Goal: Book appointment/travel/reservation

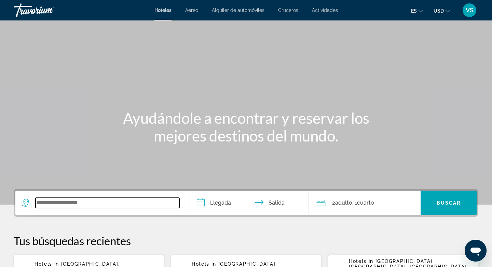
click at [44, 208] on input "Search widget" at bounding box center [108, 203] width 144 height 10
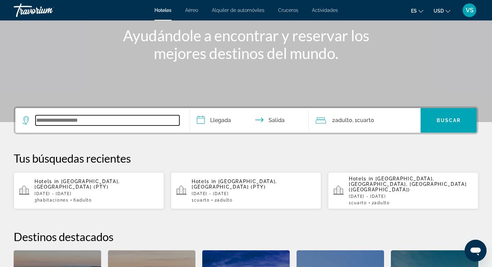
scroll to position [167, 0]
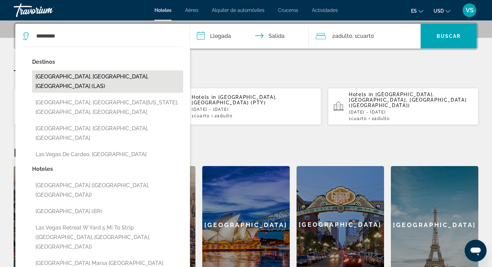
click at [115, 77] on button "Las Vegas, NV, United States (LAS)" at bounding box center [107, 81] width 151 height 23
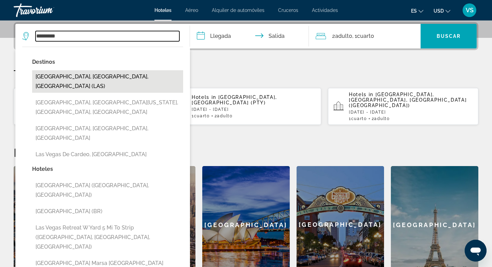
type input "**********"
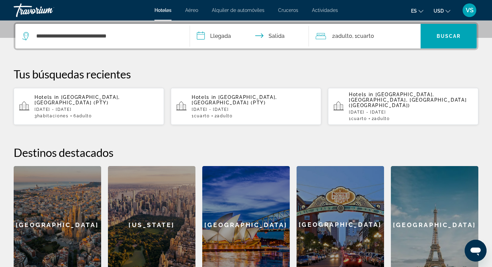
click at [200, 37] on input "**********" at bounding box center [251, 37] width 122 height 27
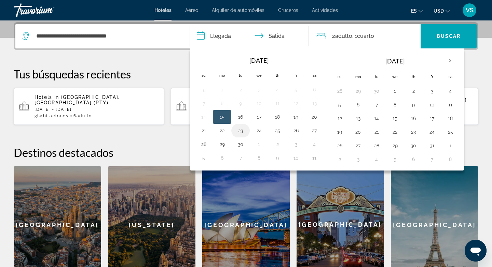
click at [240, 133] on button "23" at bounding box center [240, 131] width 11 height 10
click at [277, 133] on button "25" at bounding box center [277, 131] width 11 height 10
type input "**********"
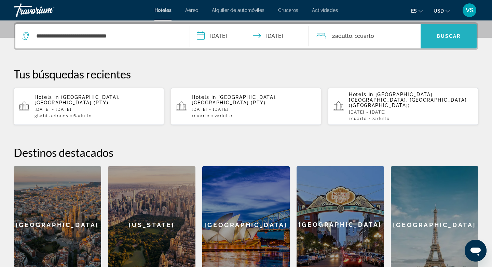
click at [436, 36] on span "Search widget" at bounding box center [448, 36] width 56 height 16
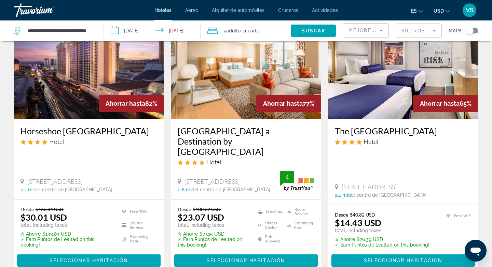
scroll to position [55, 0]
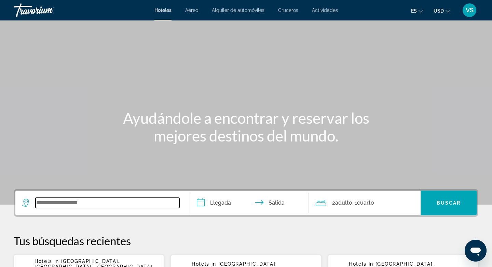
click at [38, 208] on input "Search widget" at bounding box center [108, 203] width 144 height 10
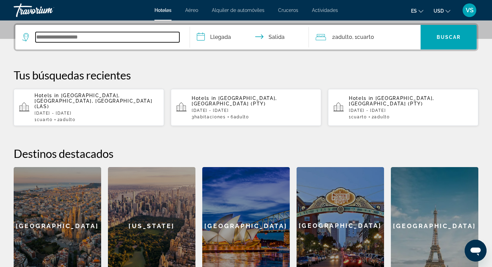
scroll to position [167, 0]
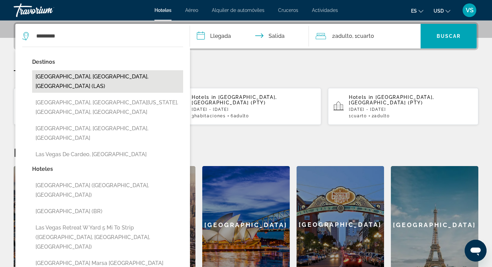
click at [129, 76] on button "Las Vegas, NV, United States (LAS)" at bounding box center [107, 81] width 151 height 23
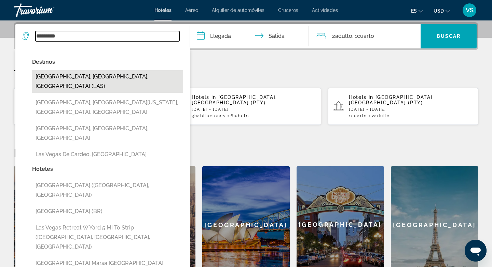
type input "**********"
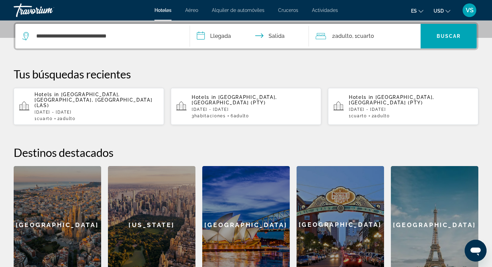
click at [200, 37] on input "**********" at bounding box center [251, 37] width 122 height 27
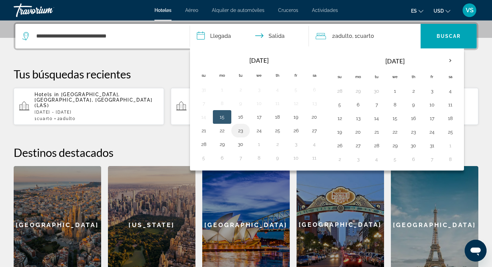
click at [242, 132] on button "23" at bounding box center [240, 131] width 11 height 10
click at [279, 130] on button "25" at bounding box center [277, 131] width 11 height 10
type input "**********"
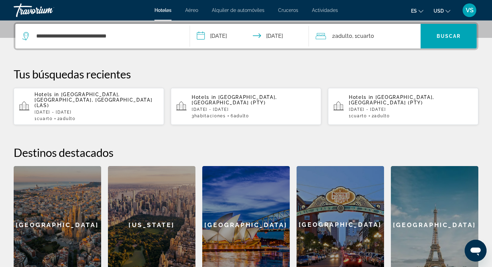
click at [362, 38] on span "Cuarto" at bounding box center [365, 36] width 17 height 6
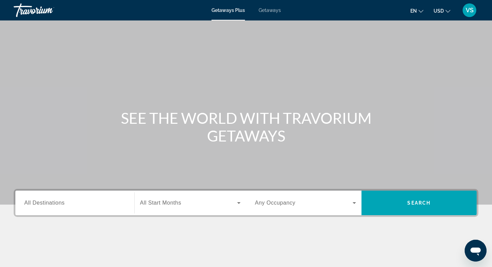
click at [48, 202] on span "All Destinations" at bounding box center [44, 203] width 40 height 6
click at [48, 202] on input "Destination All Destinations" at bounding box center [74, 203] width 101 height 8
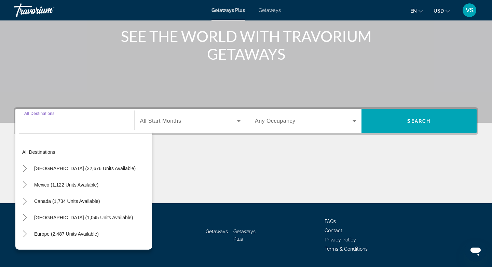
scroll to position [102, 0]
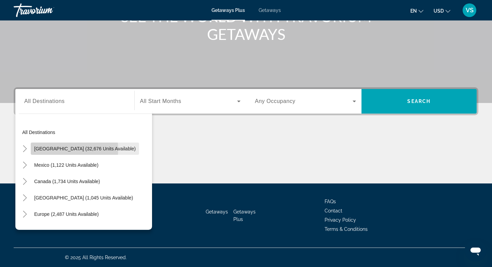
click at [67, 149] on span "[GEOGRAPHIC_DATA] (32,676 units available)" at bounding box center [84, 148] width 101 height 5
type input "**********"
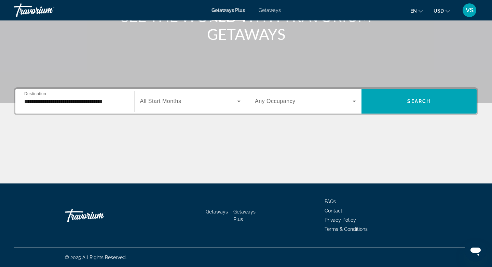
click at [153, 104] on span "All Start Months" at bounding box center [160, 101] width 41 height 6
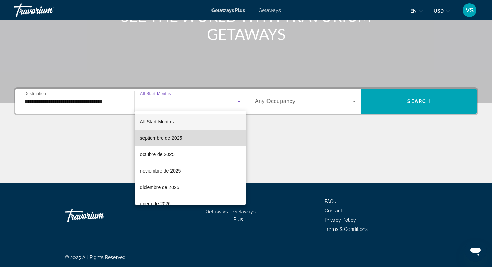
click at [170, 139] on span "septiembre de 2025" at bounding box center [161, 138] width 42 height 8
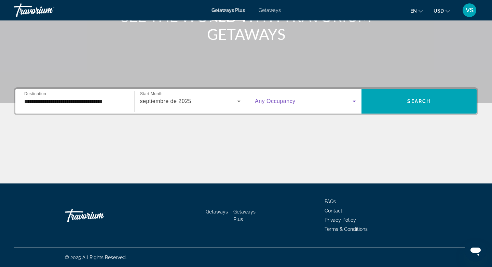
click at [350, 101] on icon "Search widget" at bounding box center [354, 101] width 8 height 8
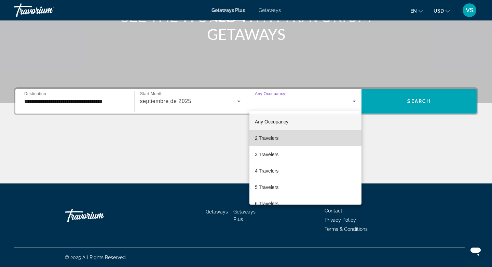
click at [280, 138] on mat-option "2 Travelers" at bounding box center [305, 138] width 112 height 16
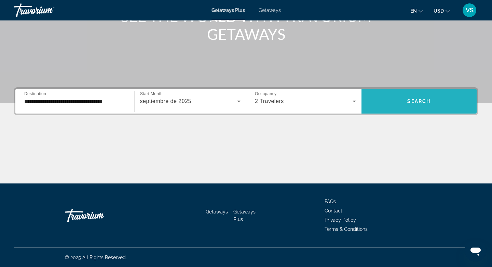
click at [413, 103] on span "Search" at bounding box center [418, 101] width 23 height 5
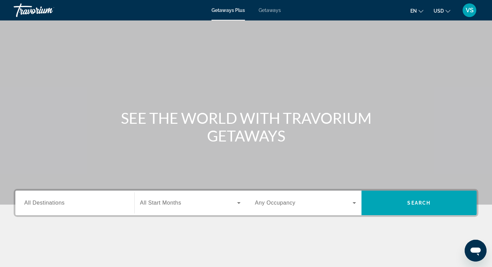
click at [273, 10] on span "Getaways" at bounding box center [269, 10] width 22 height 5
click at [66, 201] on input "Destination All Destinations" at bounding box center [74, 203] width 101 height 8
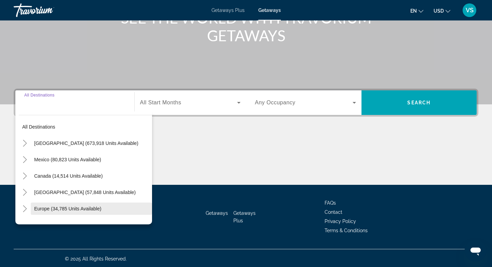
scroll to position [102, 0]
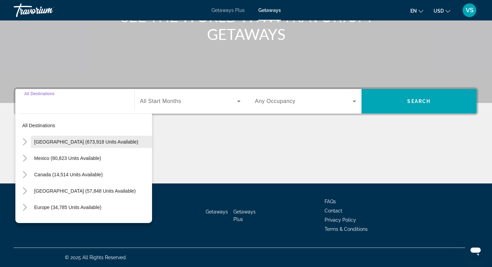
click at [76, 141] on span "[GEOGRAPHIC_DATA] (673,918 units available)" at bounding box center [86, 141] width 104 height 5
type input "**********"
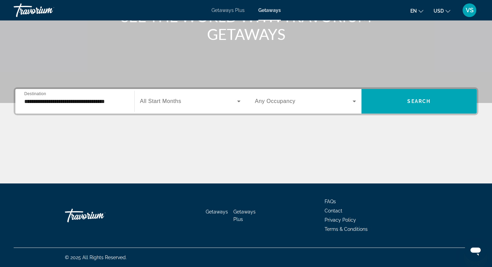
click at [160, 101] on span "All Start Months" at bounding box center [160, 101] width 41 height 6
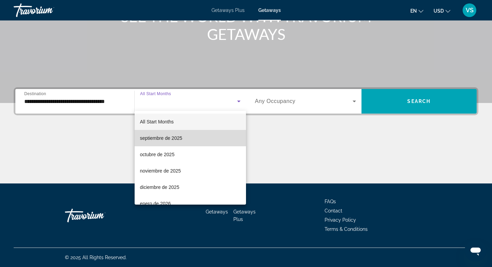
click at [170, 137] on span "septiembre de 2025" at bounding box center [161, 138] width 42 height 8
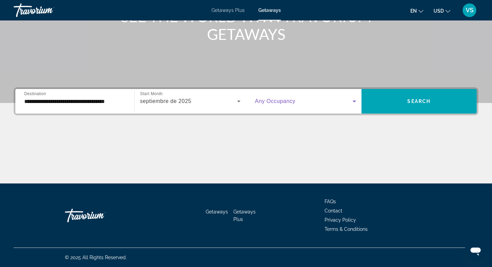
click at [344, 101] on span "Search widget" at bounding box center [304, 101] width 98 height 8
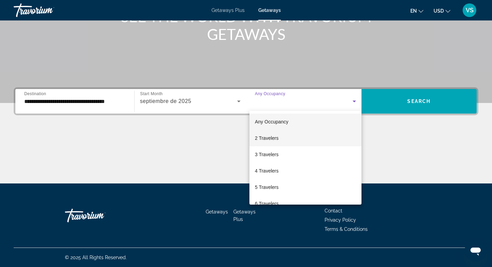
click at [274, 139] on span "2 Travelers" at bounding box center [267, 138] width 24 height 8
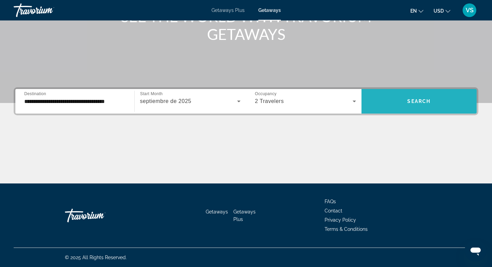
click at [389, 103] on span "Search widget" at bounding box center [418, 101] width 115 height 16
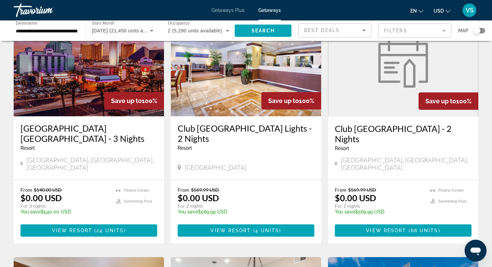
scroll to position [56, 0]
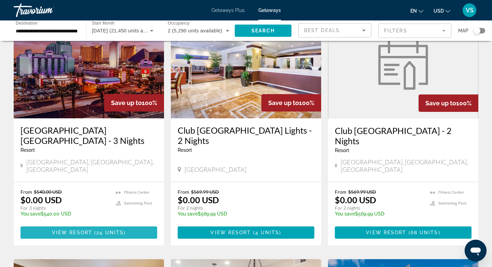
click at [87, 230] on span "View Resort" at bounding box center [72, 232] width 40 height 5
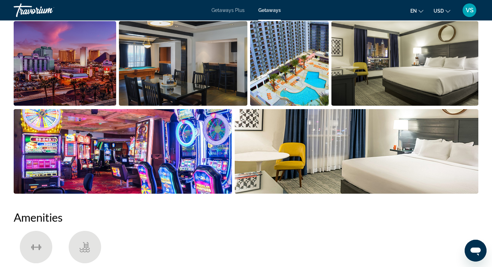
scroll to position [358, 0]
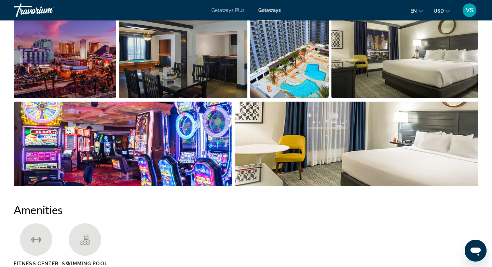
click at [216, 72] on img "Open full-screen image slider" at bounding box center [183, 56] width 128 height 85
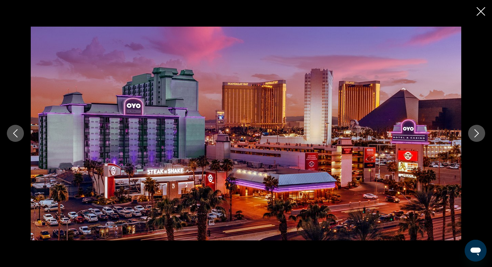
click at [476, 131] on icon "Next image" at bounding box center [476, 133] width 8 height 8
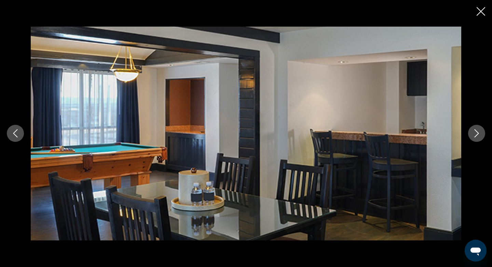
click at [476, 131] on icon "Next image" at bounding box center [476, 134] width 4 height 8
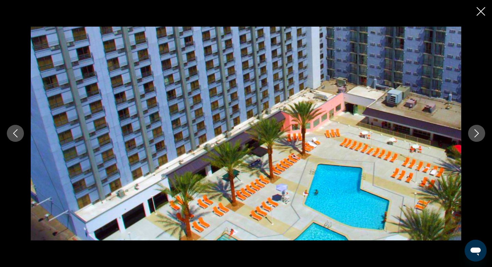
click at [480, 11] on icon "Close slideshow" at bounding box center [480, 11] width 9 height 9
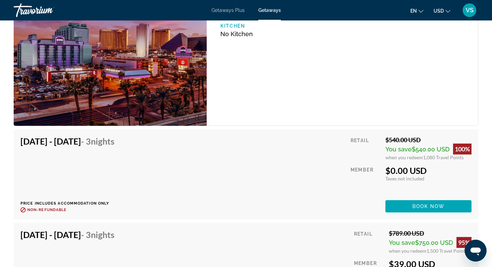
scroll to position [1135, 0]
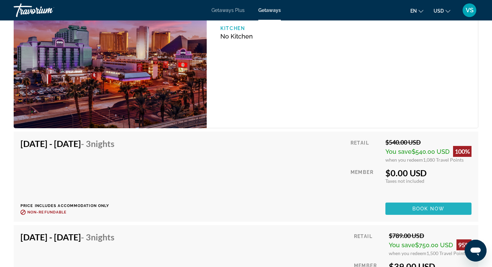
click at [412, 208] on span "Book now" at bounding box center [428, 208] width 32 height 5
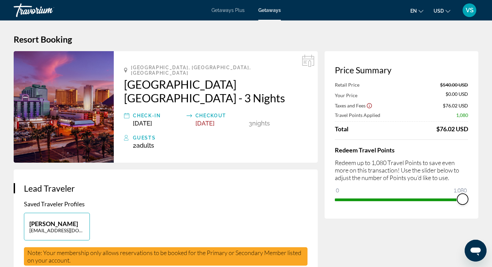
drag, startPoint x: 463, startPoint y: 199, endPoint x: 479, endPoint y: 191, distance: 17.7
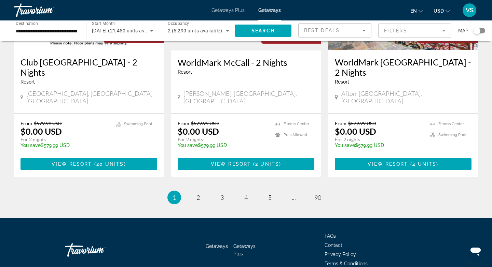
scroll to position [875, 0]
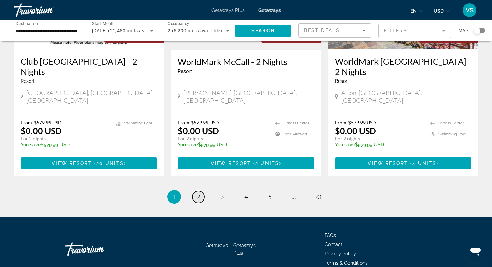
click at [199, 193] on span "2" at bounding box center [197, 197] width 3 height 8
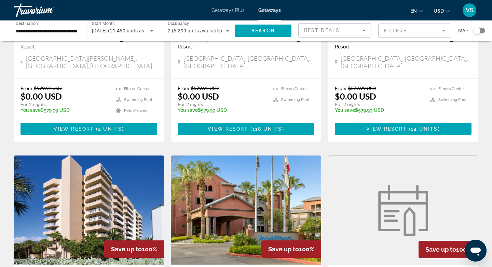
scroll to position [150, 0]
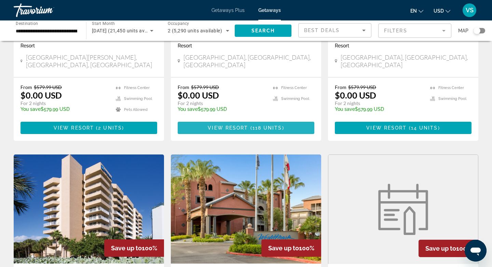
click at [228, 125] on span "View Resort" at bounding box center [228, 127] width 40 height 5
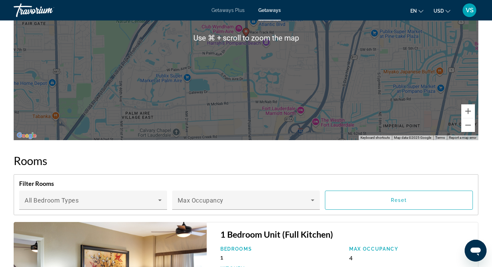
scroll to position [1148, 0]
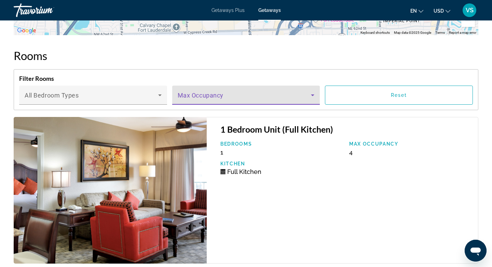
click at [312, 94] on icon "Main content" at bounding box center [312, 95] width 8 height 8
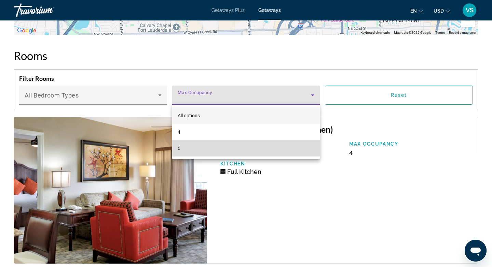
click at [179, 150] on span "6" at bounding box center [179, 148] width 3 height 8
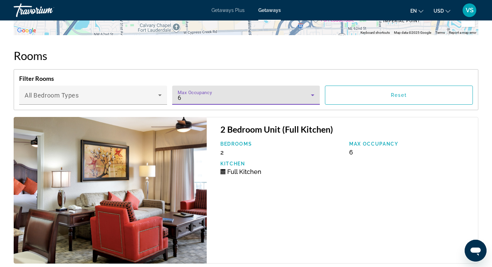
click at [313, 94] on icon "Main content" at bounding box center [312, 95] width 8 height 8
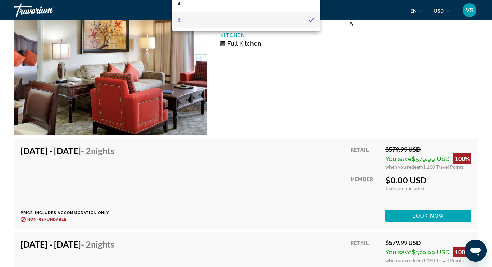
scroll to position [1283, 0]
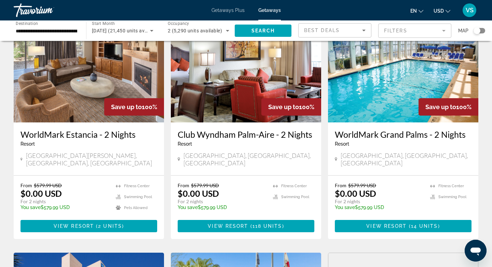
scroll to position [56, 0]
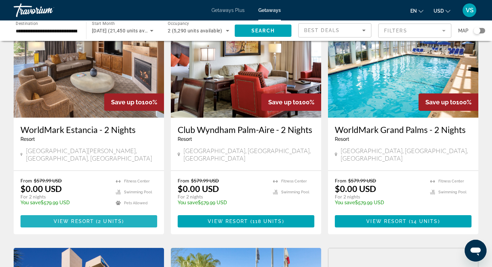
click at [85, 219] on span "View Resort" at bounding box center [74, 221] width 40 height 5
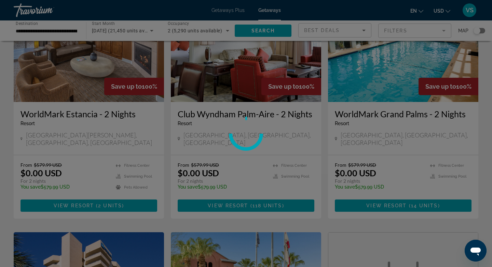
scroll to position [55, 0]
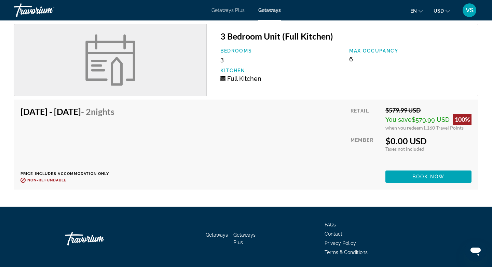
scroll to position [815, 0]
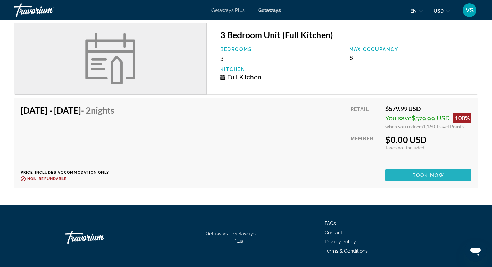
click at [416, 174] on span "Book now" at bounding box center [428, 175] width 32 height 5
